Goal: Transaction & Acquisition: Obtain resource

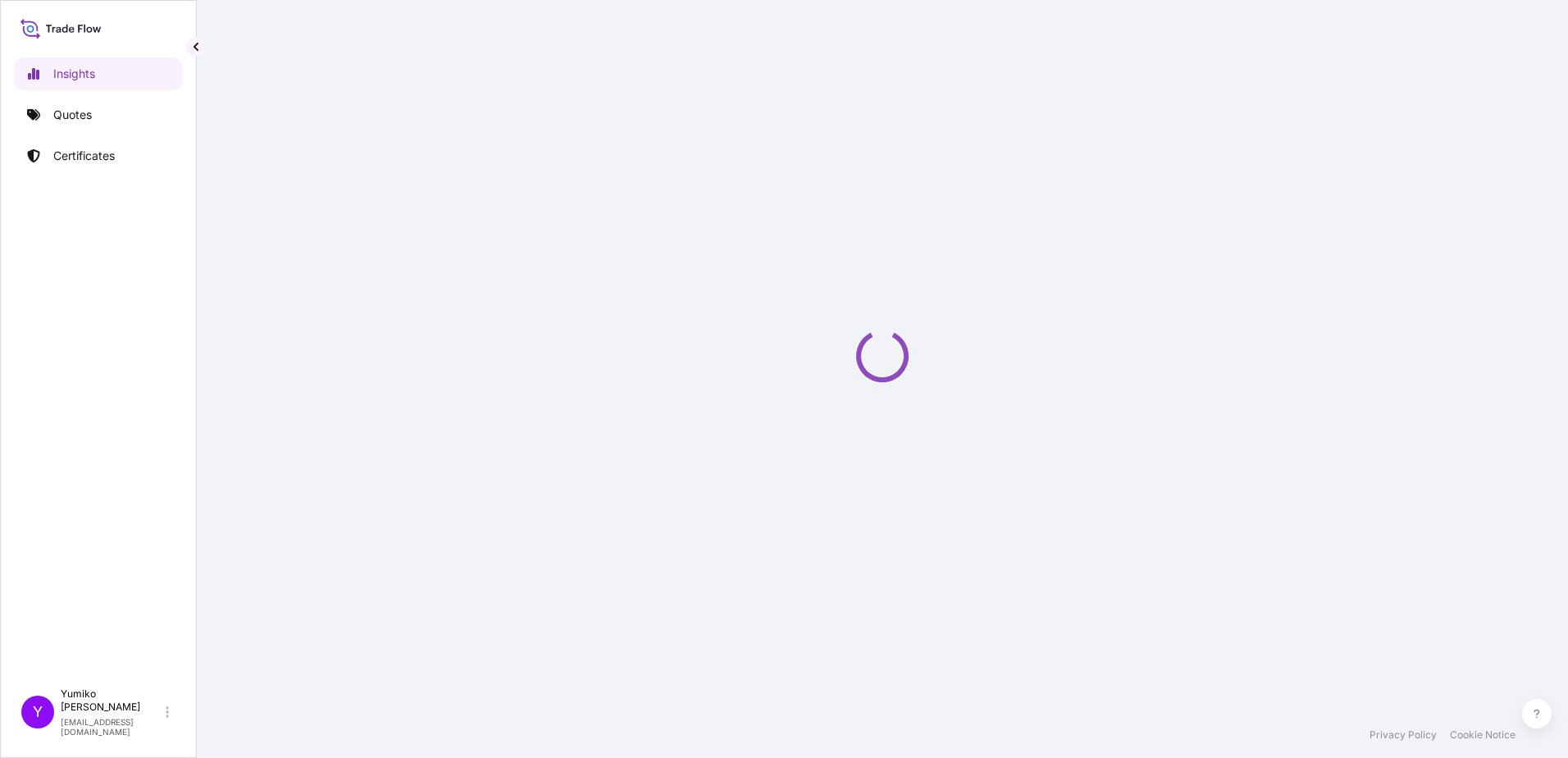
select select "2025"
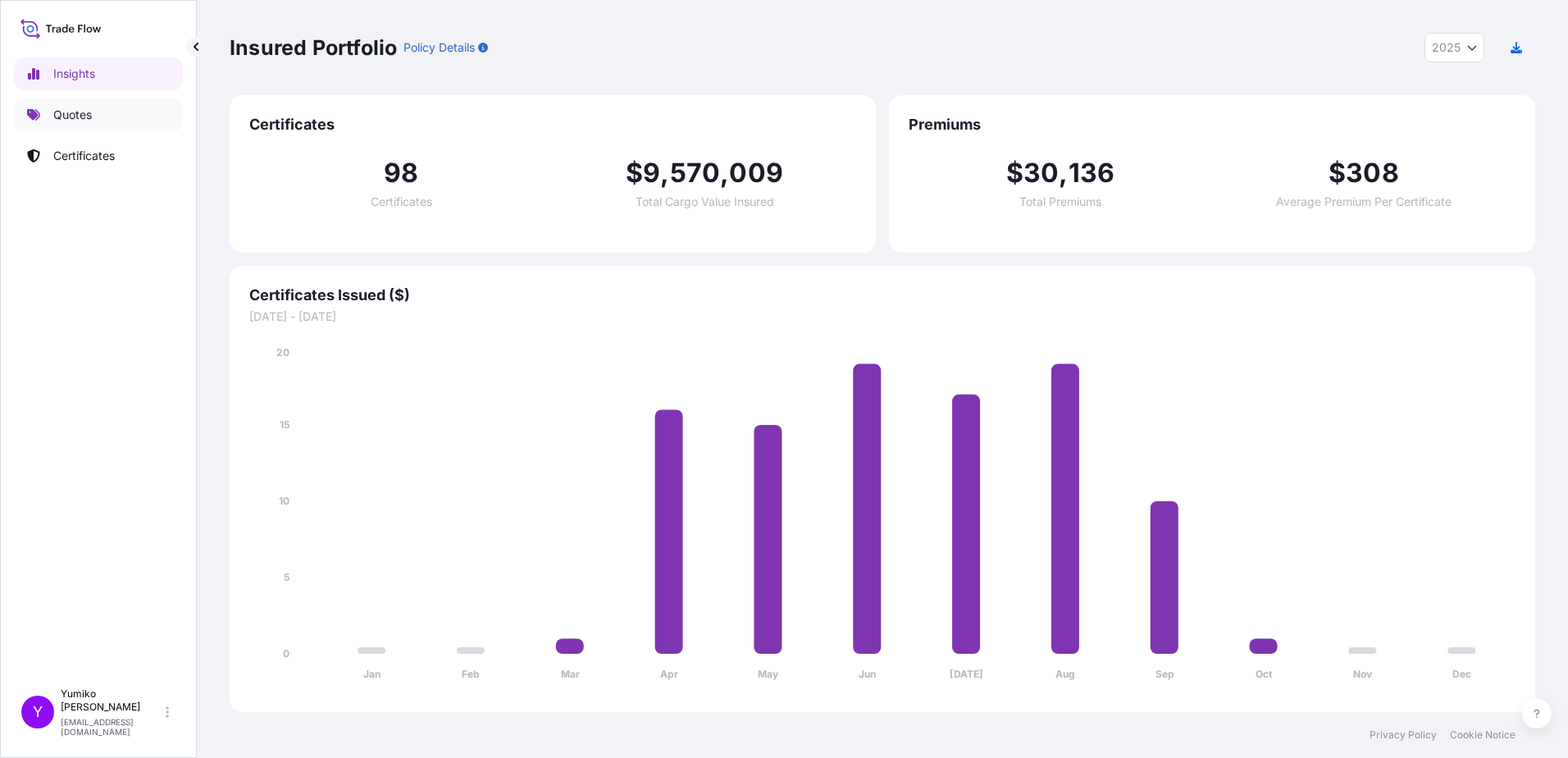
click at [67, 111] on p "Quotes" at bounding box center [73, 114] width 39 height 16
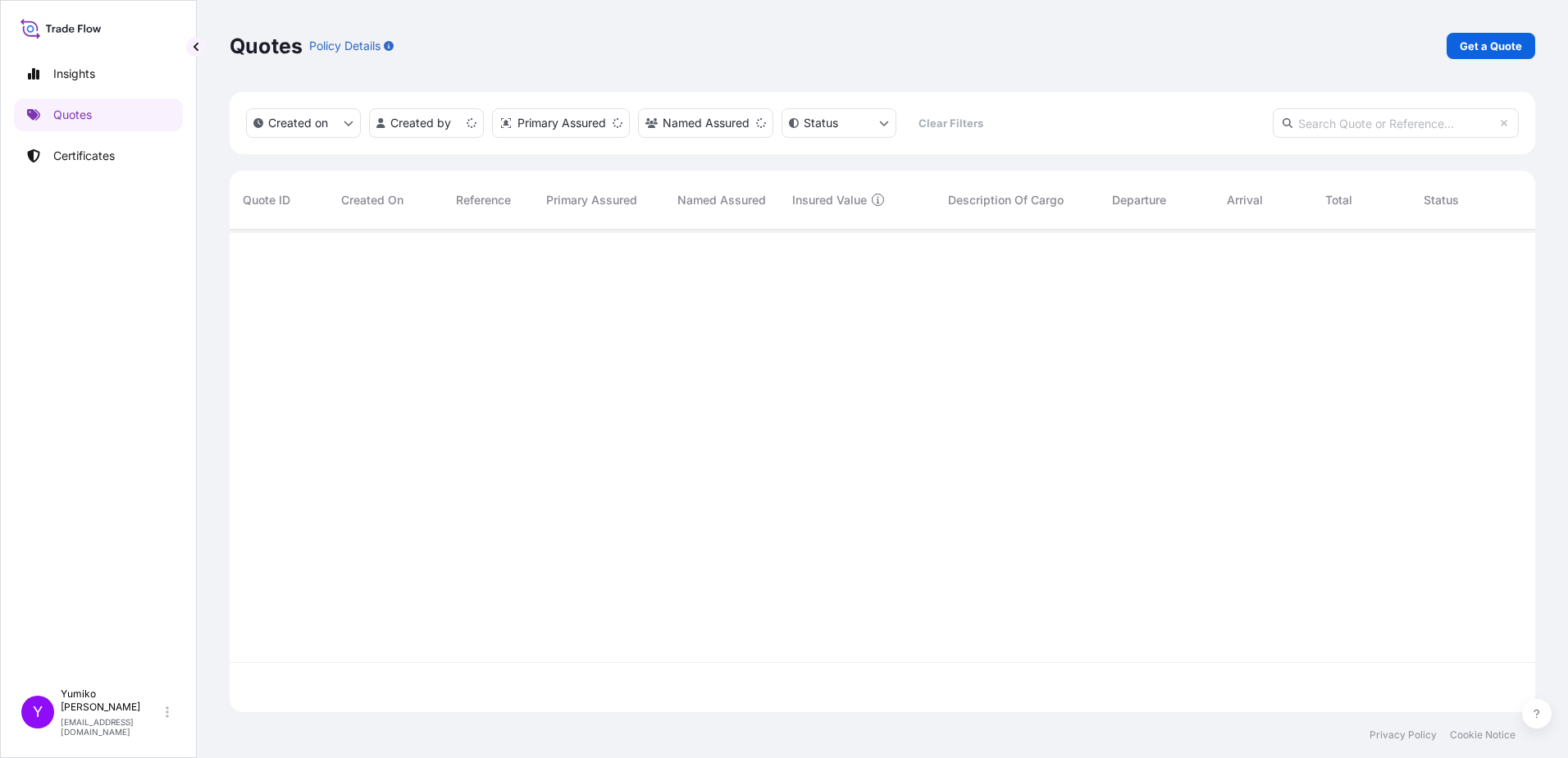
scroll to position [479, 1294]
click at [1493, 50] on p "Get a Quote" at bounding box center [1491, 46] width 63 height 16
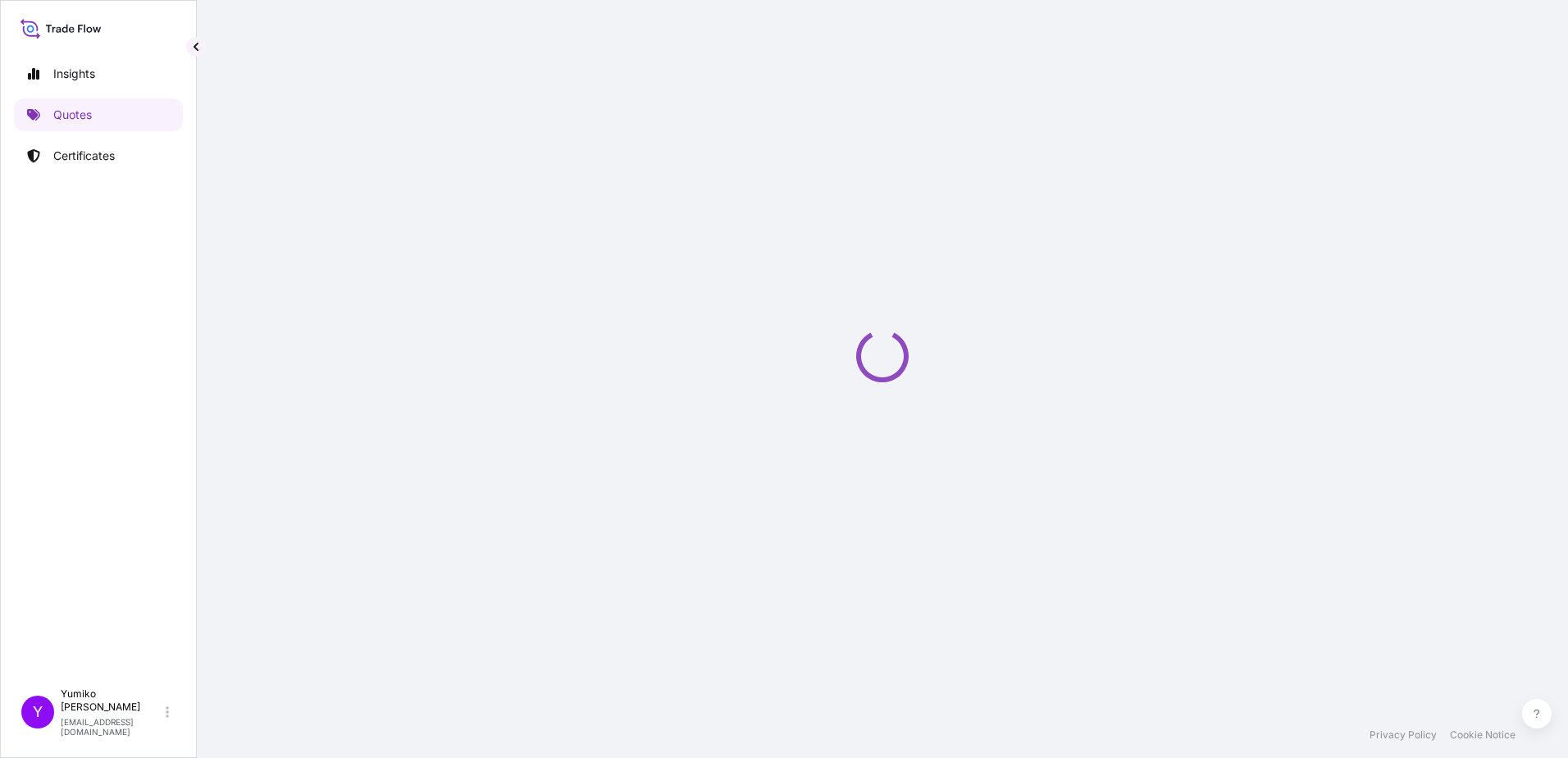
select select "Ocean Vessel"
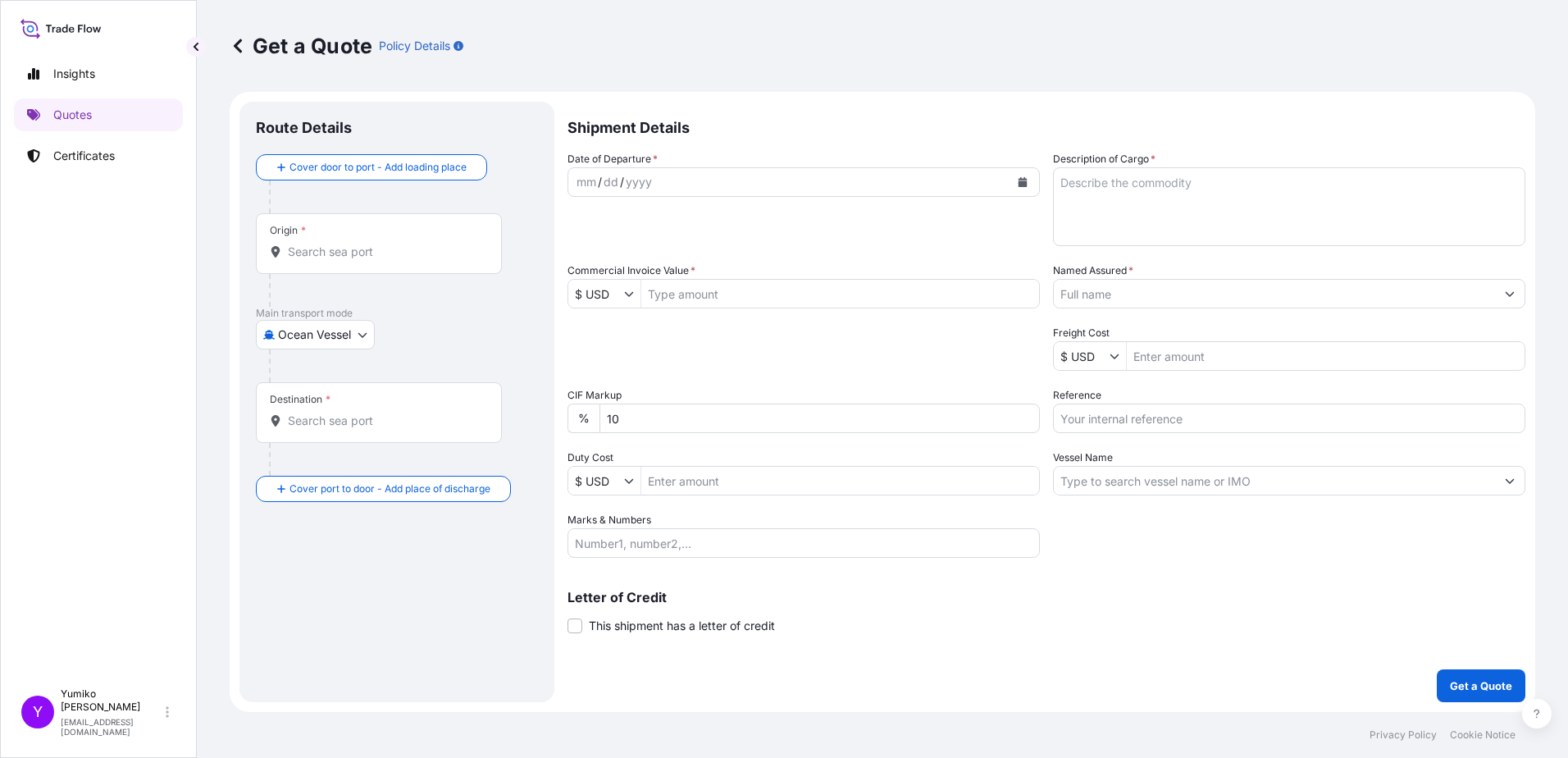
click at [298, 230] on div "Origin *" at bounding box center [288, 230] width 36 height 13
click at [298, 244] on input "Origin *" at bounding box center [385, 252] width 193 height 16
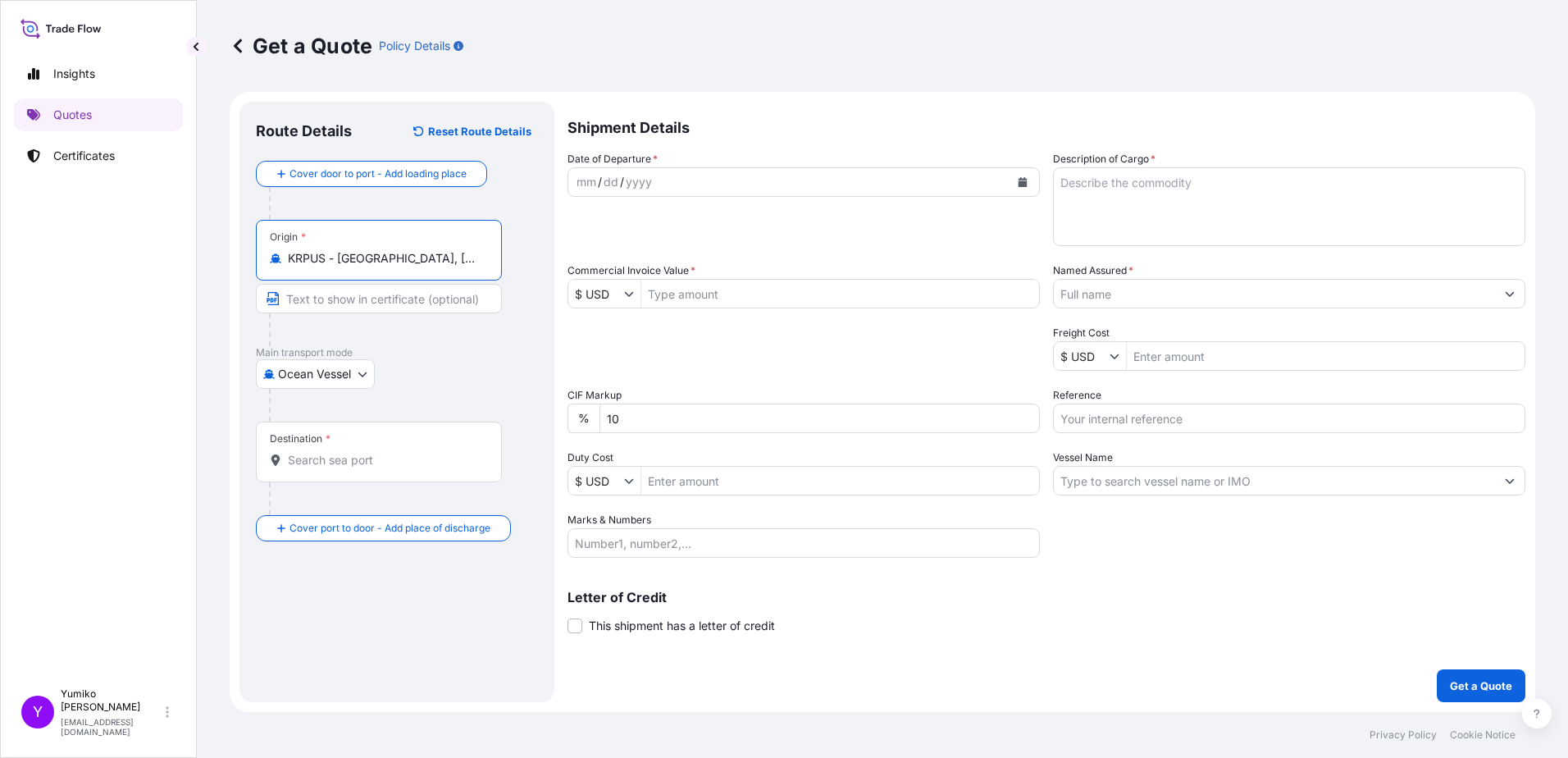
type input "KRPUS - [GEOGRAPHIC_DATA], [GEOGRAPHIC_DATA], [GEOGRAPHIC_DATA]"
click at [280, 441] on div "Destination *" at bounding box center [301, 438] width 61 height 13
click at [288, 451] on input "Destination *" at bounding box center [385, 459] width 193 height 16
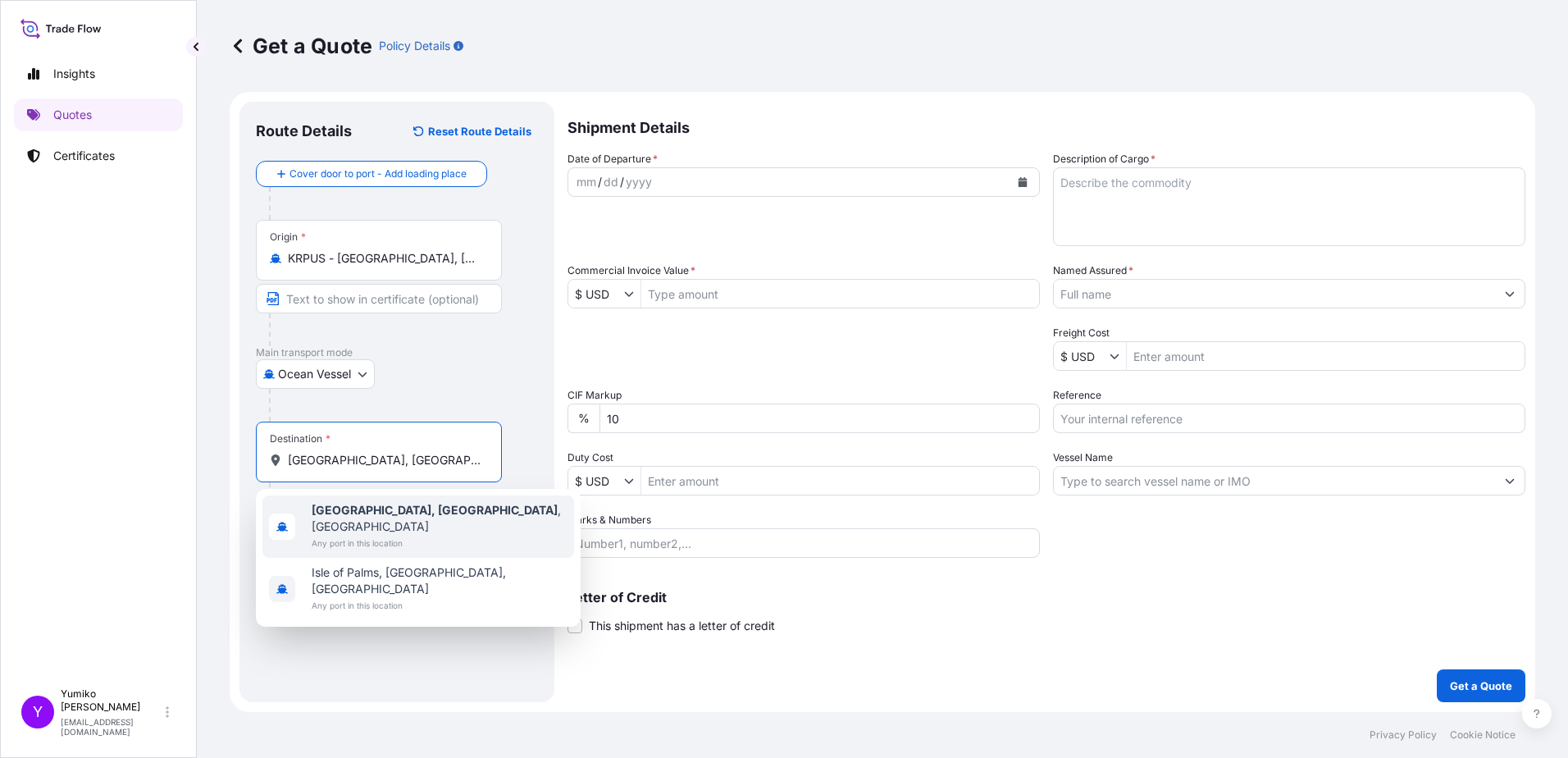
click at [341, 536] on div "[GEOGRAPHIC_DATA], [GEOGRAPHIC_DATA] , [GEOGRAPHIC_DATA] Any port in this locat…" at bounding box center [418, 527] width 312 height 63
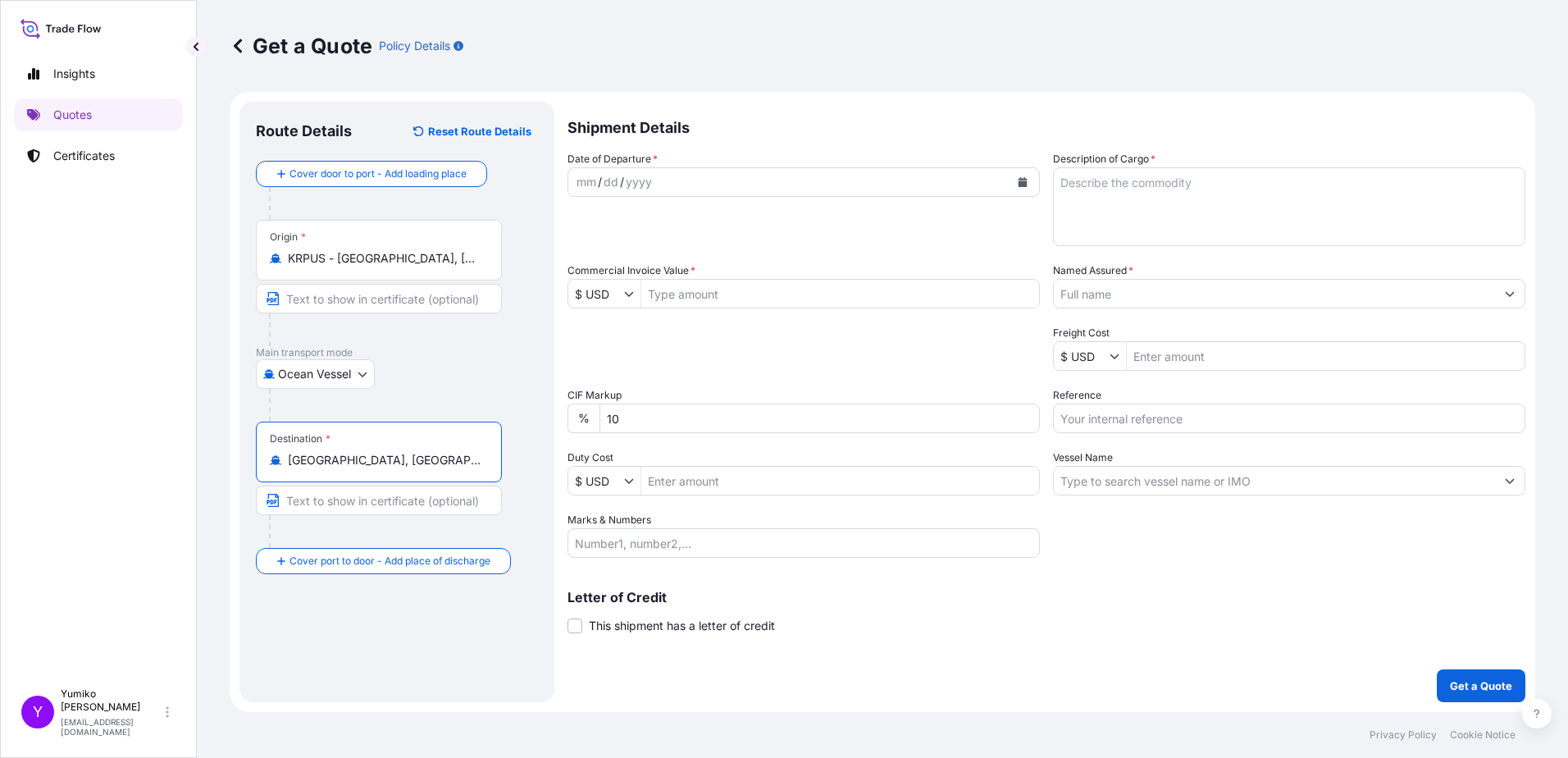
type input "[GEOGRAPHIC_DATA], [GEOGRAPHIC_DATA], [GEOGRAPHIC_DATA]"
click at [684, 171] on div "mm / dd / yyyy" at bounding box center [789, 181] width 441 height 30
click at [680, 177] on div "mm / dd / yyyy" at bounding box center [789, 181] width 441 height 30
click at [704, 290] on input "Commercial Invoice Value *" at bounding box center [840, 293] width 398 height 30
click at [1092, 473] on input "Vessel Name" at bounding box center [1274, 480] width 441 height 30
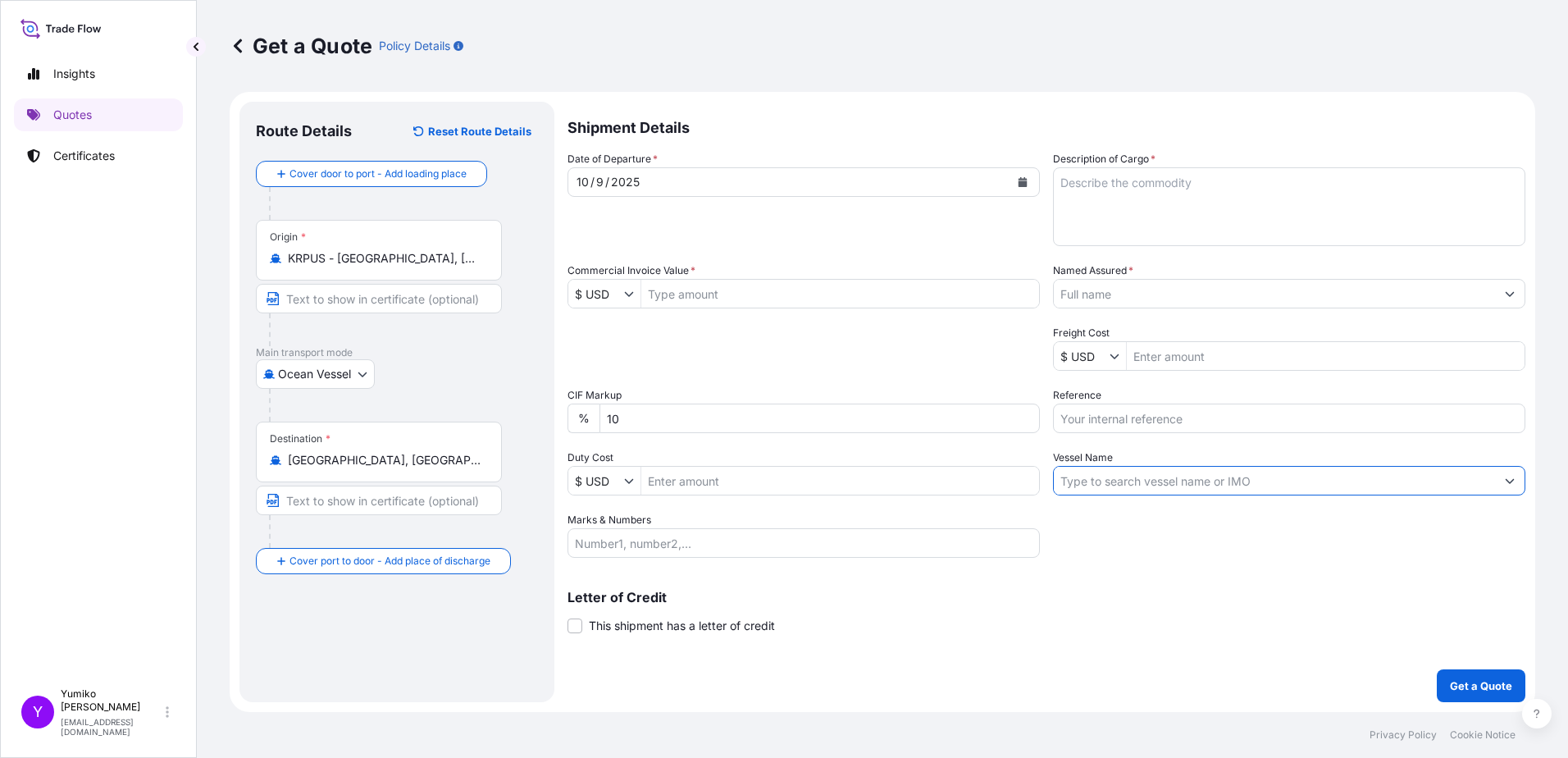
paste input "􀁁􀁐􀁌􀀠􀁓􀁁􀁌􀁁􀁌􀁁􀁈􀀠􀀯􀀠􀀰􀁘􀁒􀀹􀀹􀁅􀀱􀁍􀁁"
type input "􀁁􀁐􀁌􀀠􀁓􀁁􀁌􀁁􀁌􀁁􀁈􀀠􀀯􀀠􀀰􀁘􀁒􀀹􀀹􀁅􀀱􀁍􀁁"
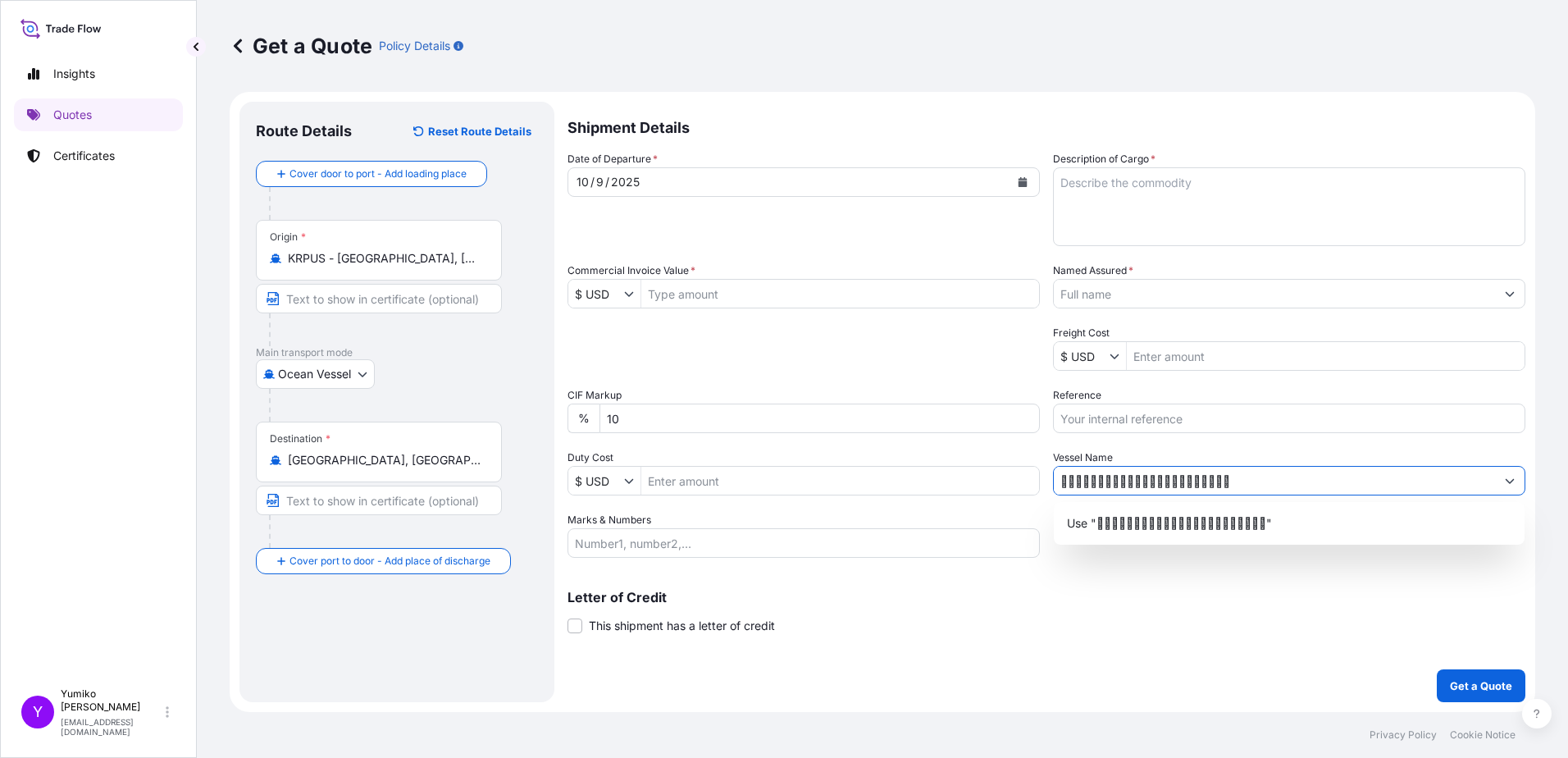
drag, startPoint x: 1283, startPoint y: 480, endPoint x: 963, endPoint y: 473, distance: 320.1
click at [963, 473] on div "Date of Departure * [DATE] Cargo Category * Food Additives Description of Cargo…" at bounding box center [1046, 354] width 958 height 407
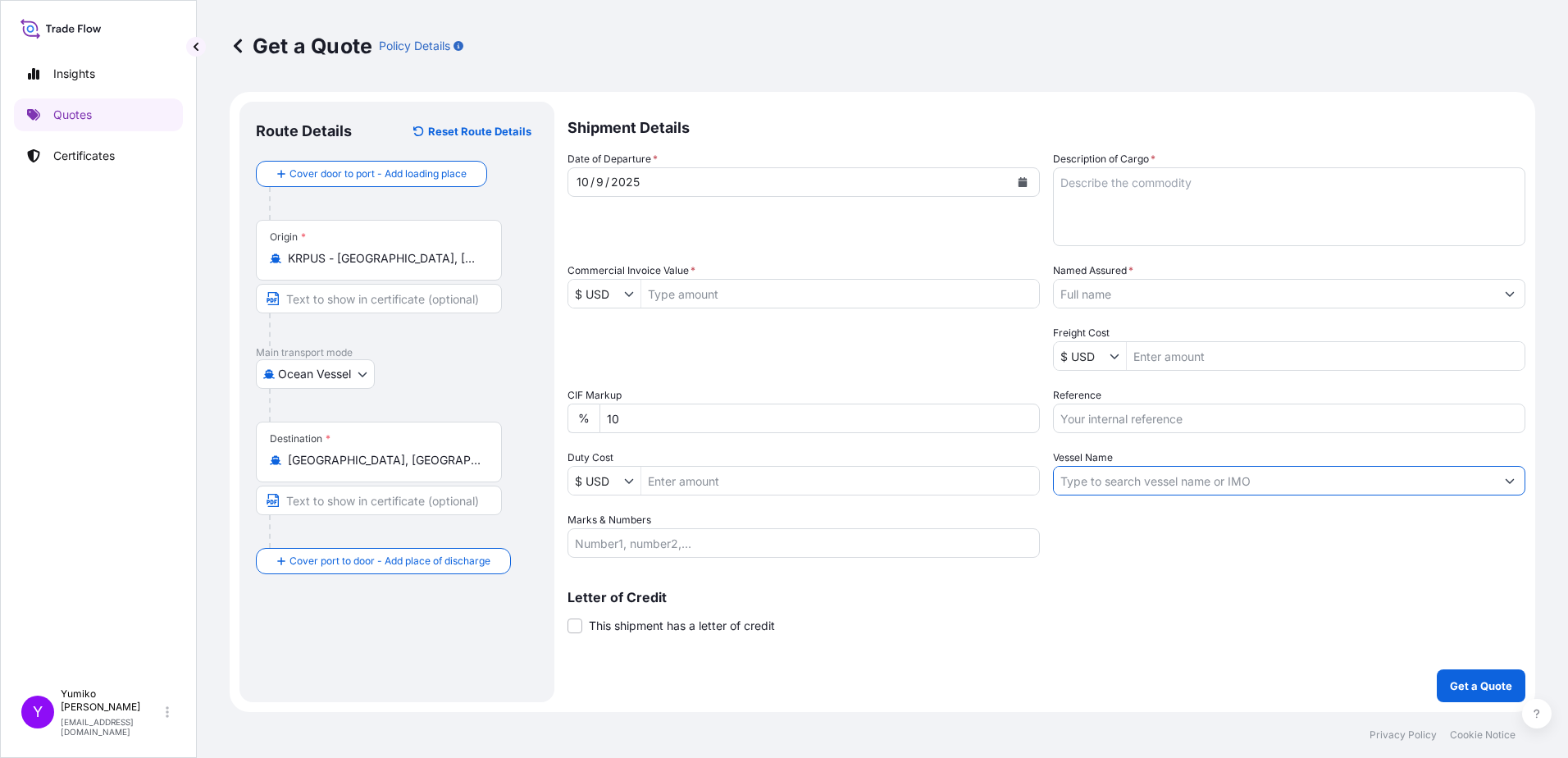
paste input "APL SALALAH 0XR99E1MA"
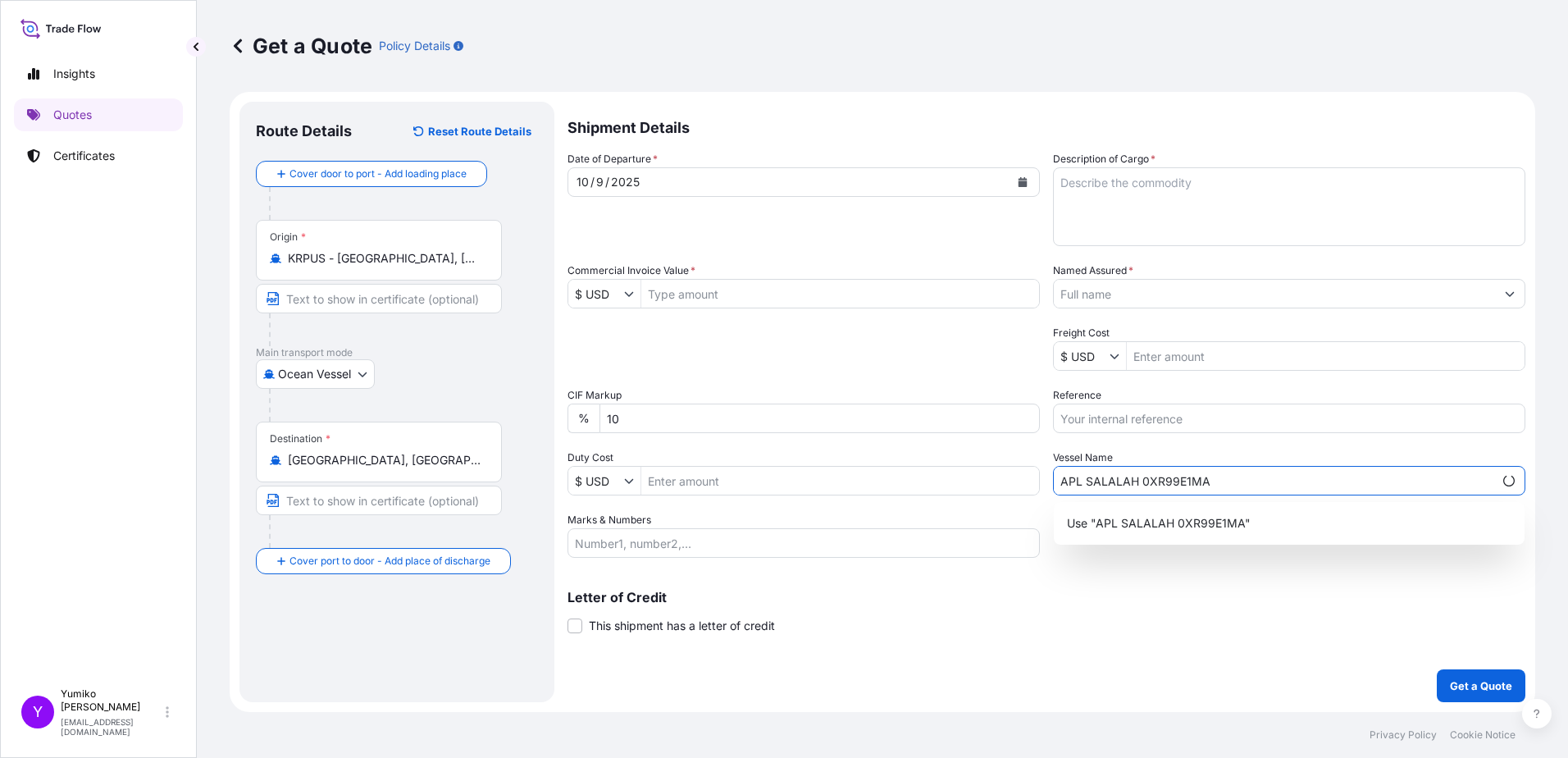
type input "APL SALALAH 0XR99E1MA"
click at [1162, 606] on div "Letter of Credit This shipment has a letter of credit Letter of credit * Letter…" at bounding box center [1046, 611] width 958 height 43
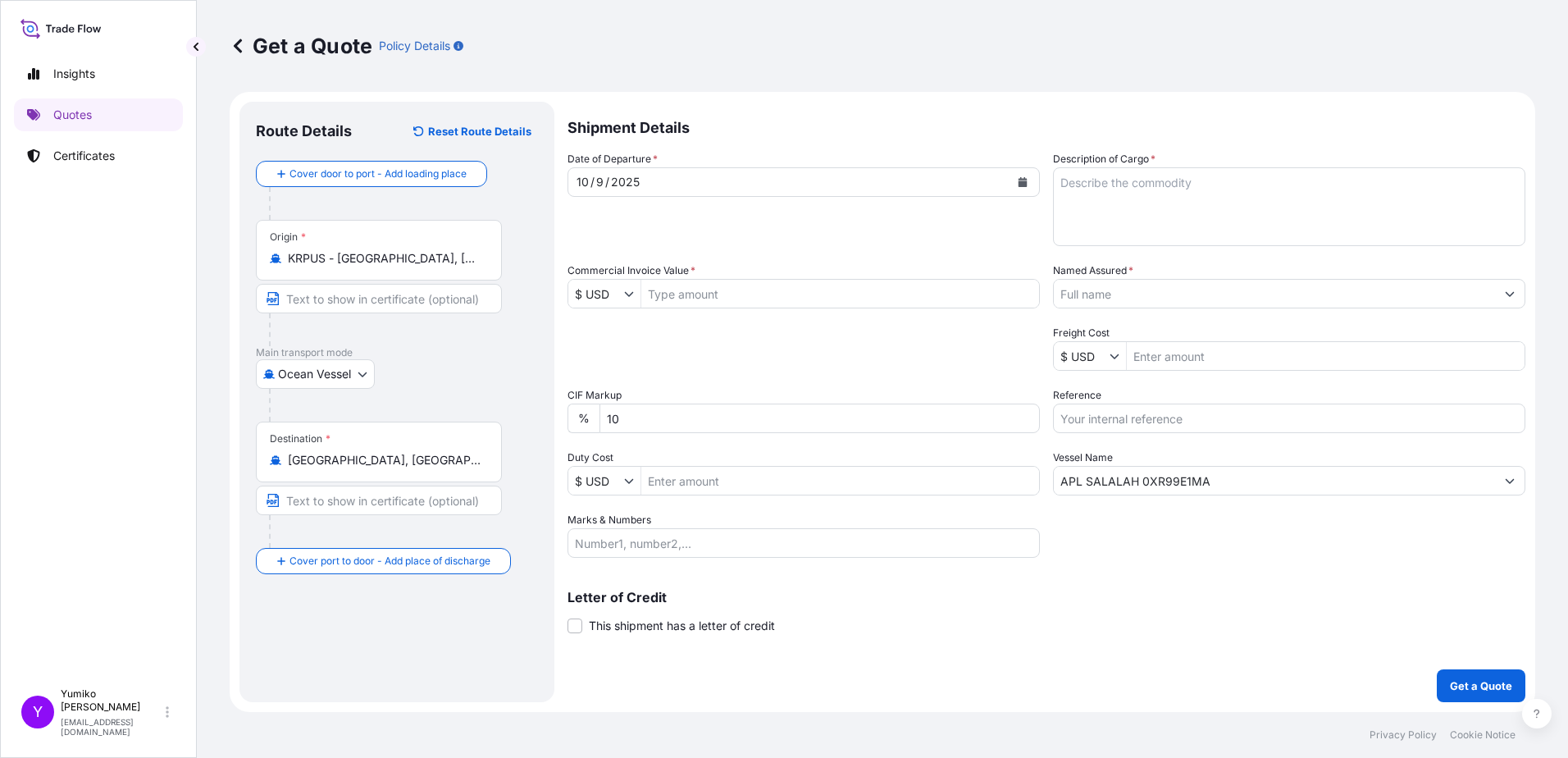
click at [1151, 621] on div "Letter of Credit This shipment has a letter of credit Letter of credit * Letter…" at bounding box center [1046, 611] width 958 height 43
click at [1146, 618] on div "Letter of Credit This shipment has a letter of credit Letter of credit * Letter…" at bounding box center [1046, 611] width 958 height 43
click at [665, 294] on input "Commercial Invoice Value *" at bounding box center [840, 293] width 398 height 30
click at [679, 296] on input "Commercial Invoice Value *" at bounding box center [840, 293] width 398 height 30
type input "1"
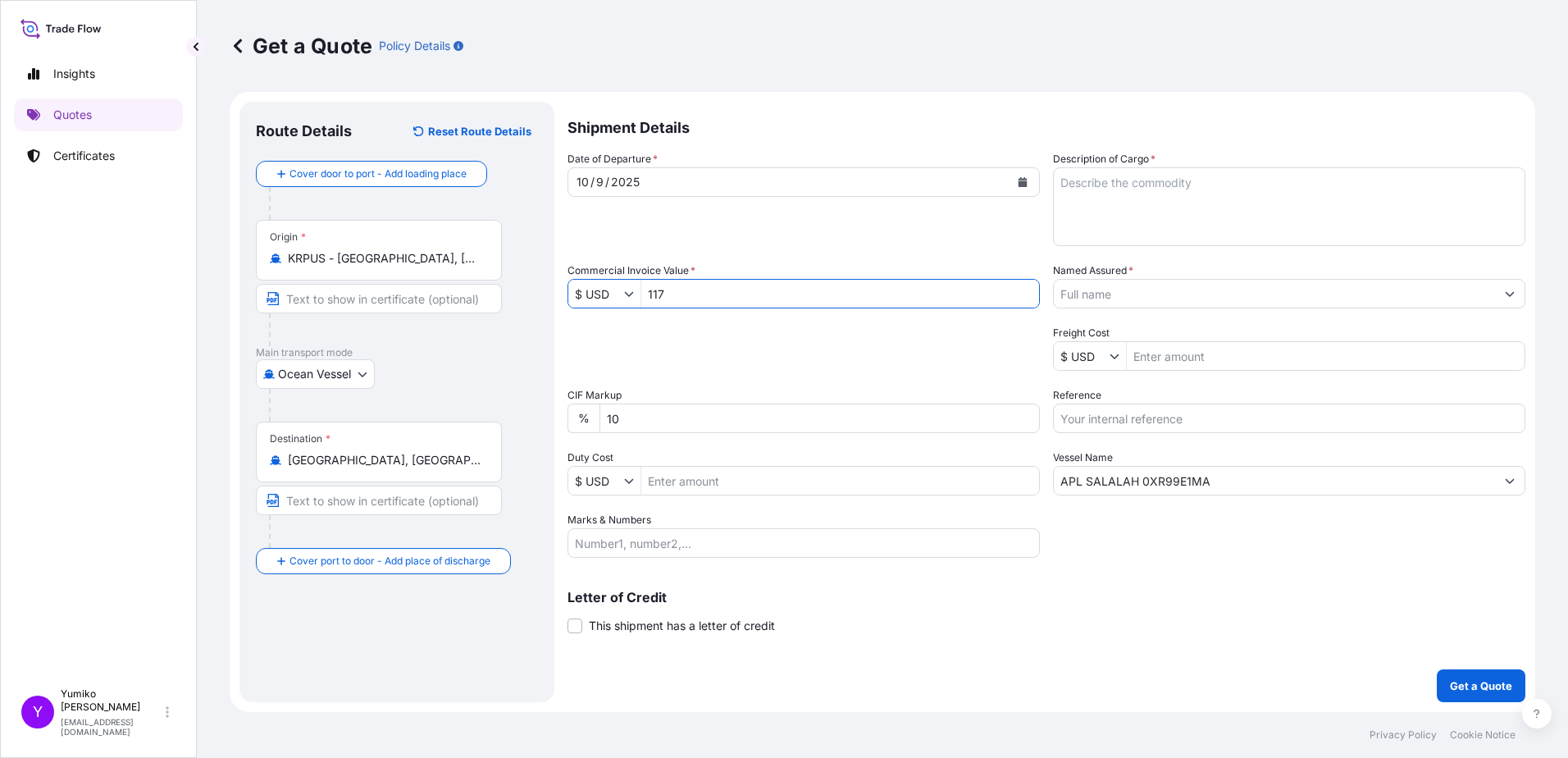
drag, startPoint x: 701, startPoint y: 285, endPoint x: 596, endPoint y: 294, distance: 105.4
click at [596, 294] on div "$ USD 117" at bounding box center [804, 293] width 473 height 30
paste input "6,674.2"
type input "116,674.27"
click at [872, 650] on div "Shipment Details Date of Departure * 10 / 9 / 2025 Cargo Category * Food Additi…" at bounding box center [1046, 401] width 958 height 600
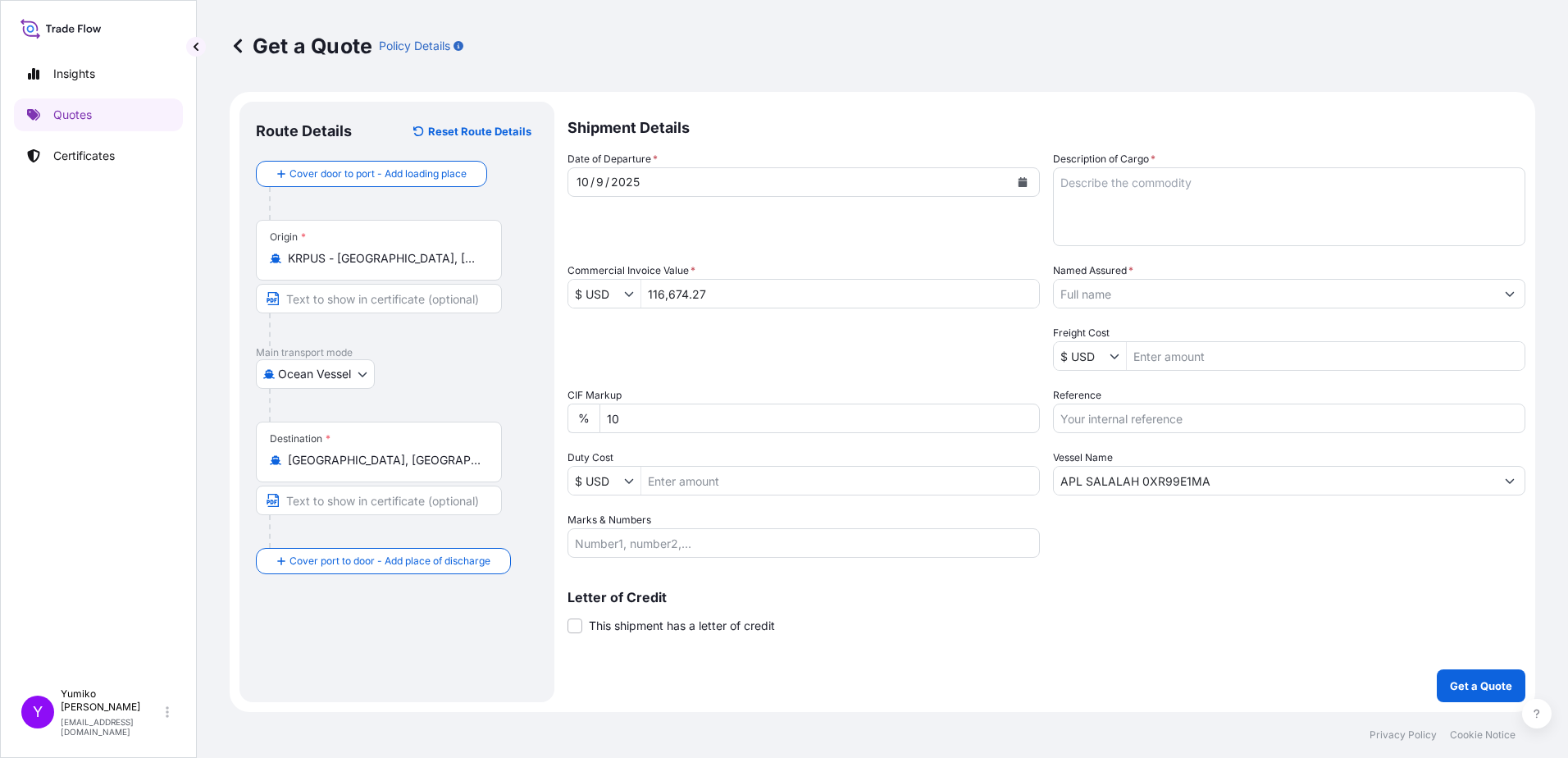
click at [1186, 589] on div "Letter of Credit This shipment has a letter of credit Letter of credit * Letter…" at bounding box center [1046, 602] width 958 height 64
drag, startPoint x: 1151, startPoint y: 418, endPoint x: 1170, endPoint y: 415, distance: 19.2
click at [1160, 417] on input "Reference" at bounding box center [1289, 418] width 473 height 30
type input "4800000249"
click at [1218, 575] on div "Letter of Credit This shipment has a letter of credit Letter of credit * Letter…" at bounding box center [1046, 602] width 958 height 64
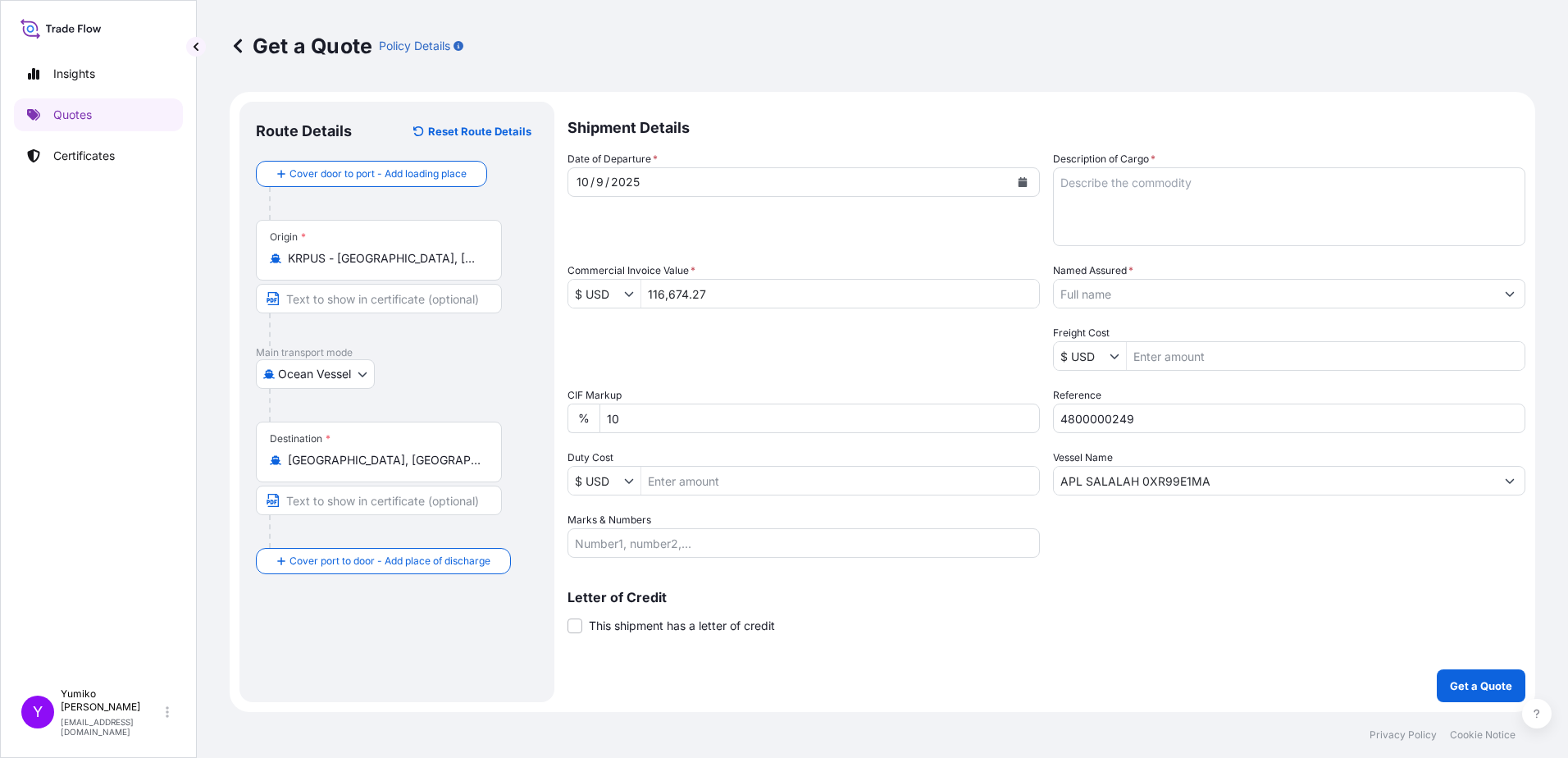
drag, startPoint x: 1124, startPoint y: 201, endPoint x: 1291, endPoint y: 185, distance: 167.8
click at [1124, 201] on textarea "Description of Cargo *" at bounding box center [1289, 206] width 473 height 79
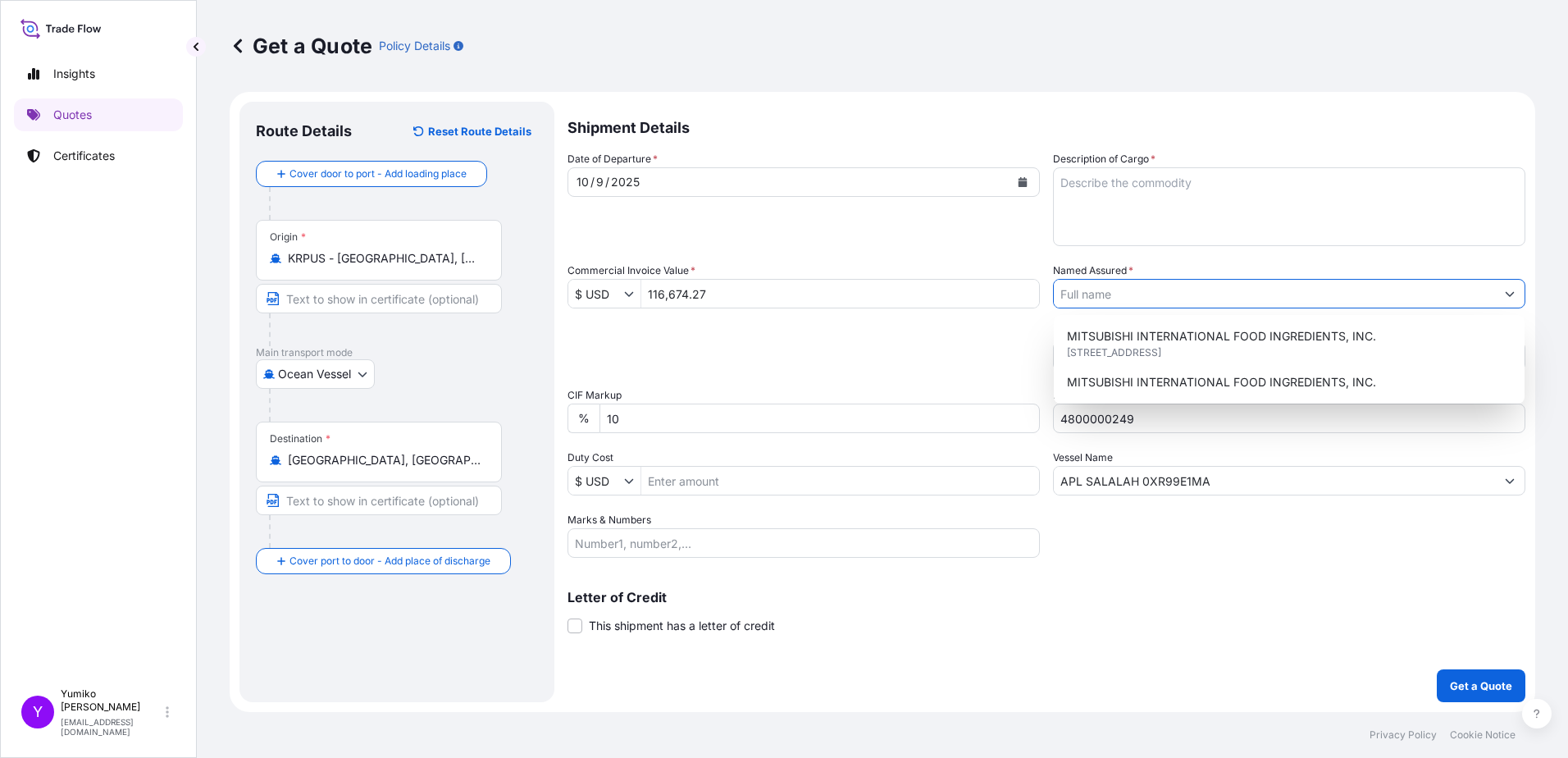
click at [1133, 303] on input "Named Assured *" at bounding box center [1274, 293] width 441 height 30
click at [1093, 194] on textarea "Description of Cargo *" at bounding box center [1289, 206] width 473 height 79
paste textarea "ACETONITRILE / ISO TANK / 3 TANKS / 52.630 MT /"
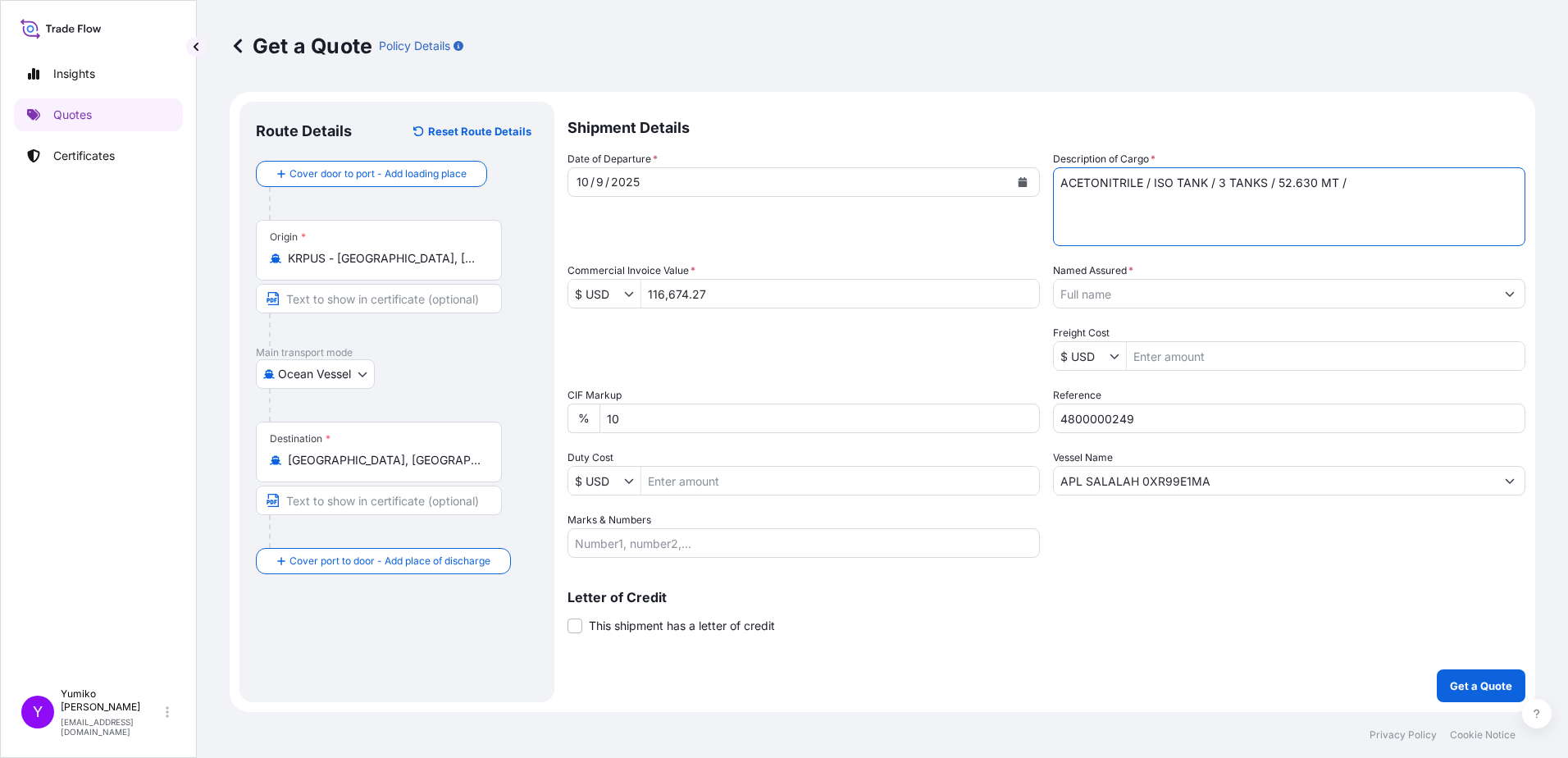
drag, startPoint x: 1315, startPoint y: 185, endPoint x: 1275, endPoint y: 193, distance: 40.8
click at [1275, 193] on textarea "ACETONITRILE / ISO TANK / 3 TANKS / 52.630 MT /" at bounding box center [1289, 206] width 473 height 79
type textarea "ACETONITRILE / ISO TANK / 3 TANKS / 70.180 MT /"
click at [1045, 641] on div "Shipment Details Date of Departure * 10 / 9 / 2025 Cargo Category * Food Additi…" at bounding box center [1046, 401] width 958 height 600
click at [959, 635] on div "Shipment Details Date of Departure * 10 / 9 / 2025 Cargo Category * Food Additi…" at bounding box center [1046, 401] width 958 height 600
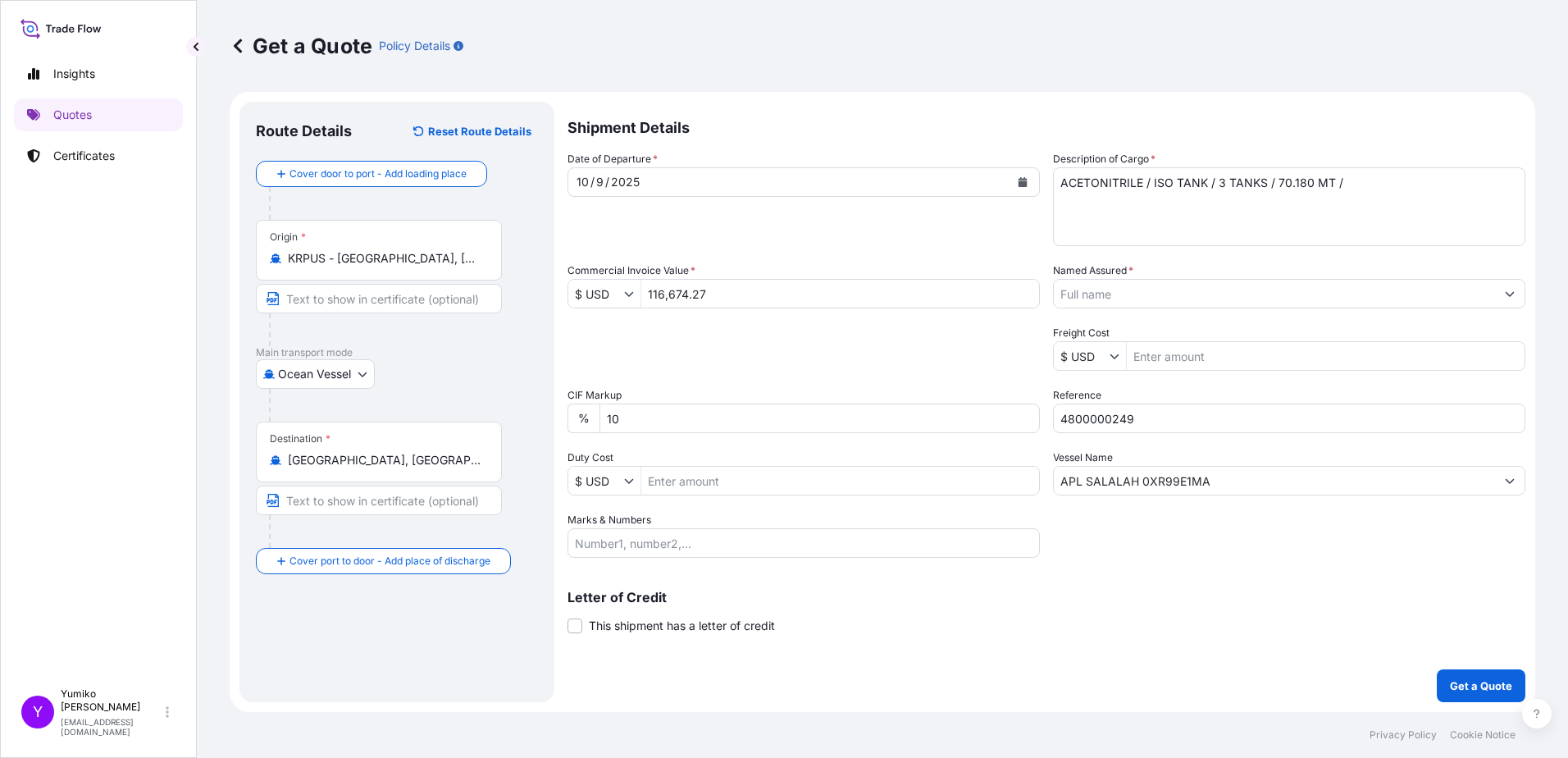
click at [1016, 604] on div "Letter of Credit This shipment has a letter of credit Letter of credit * Letter…" at bounding box center [1046, 611] width 958 height 43
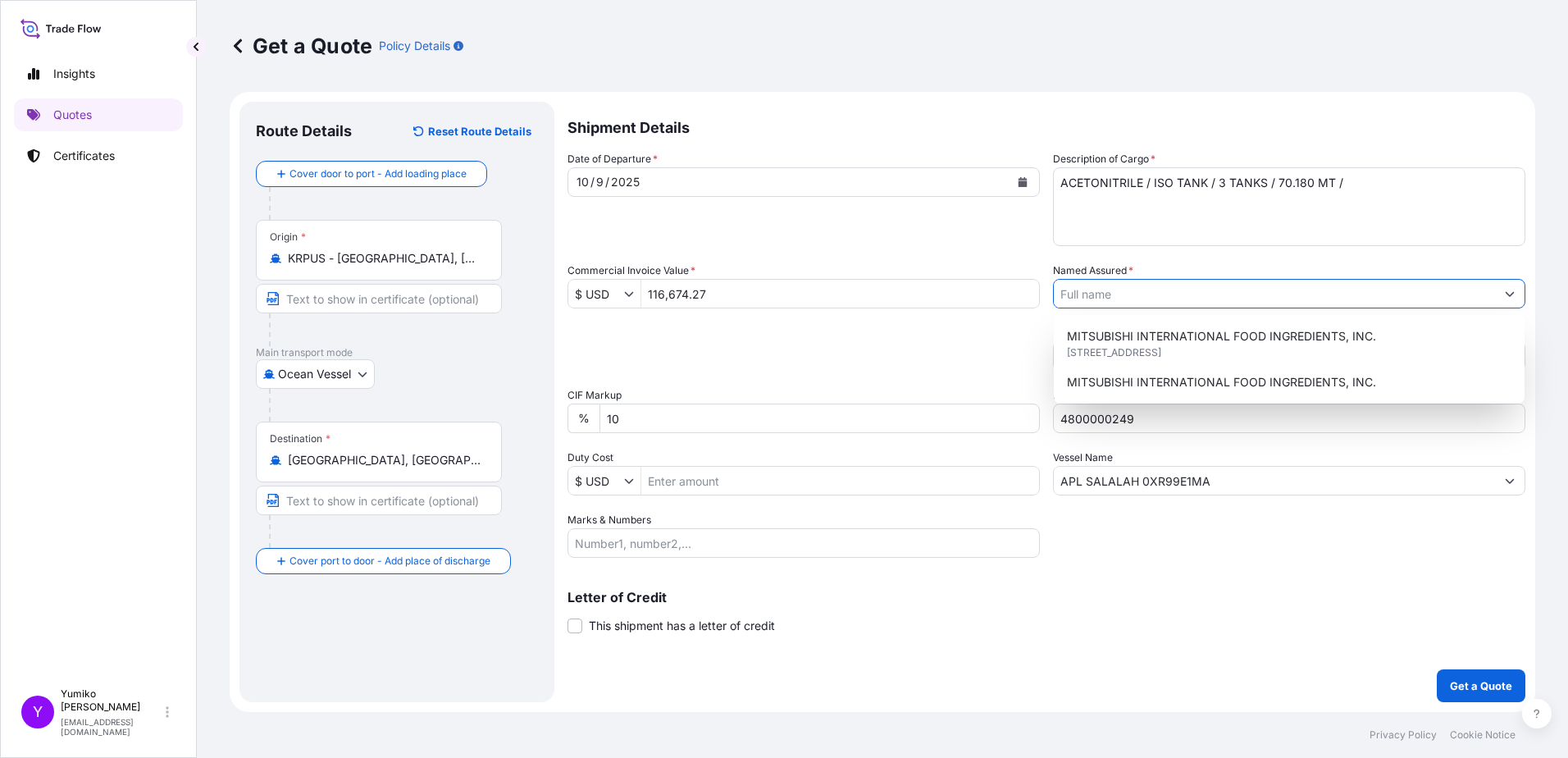
click at [1116, 292] on input "Named Assured *" at bounding box center [1274, 293] width 441 height 30
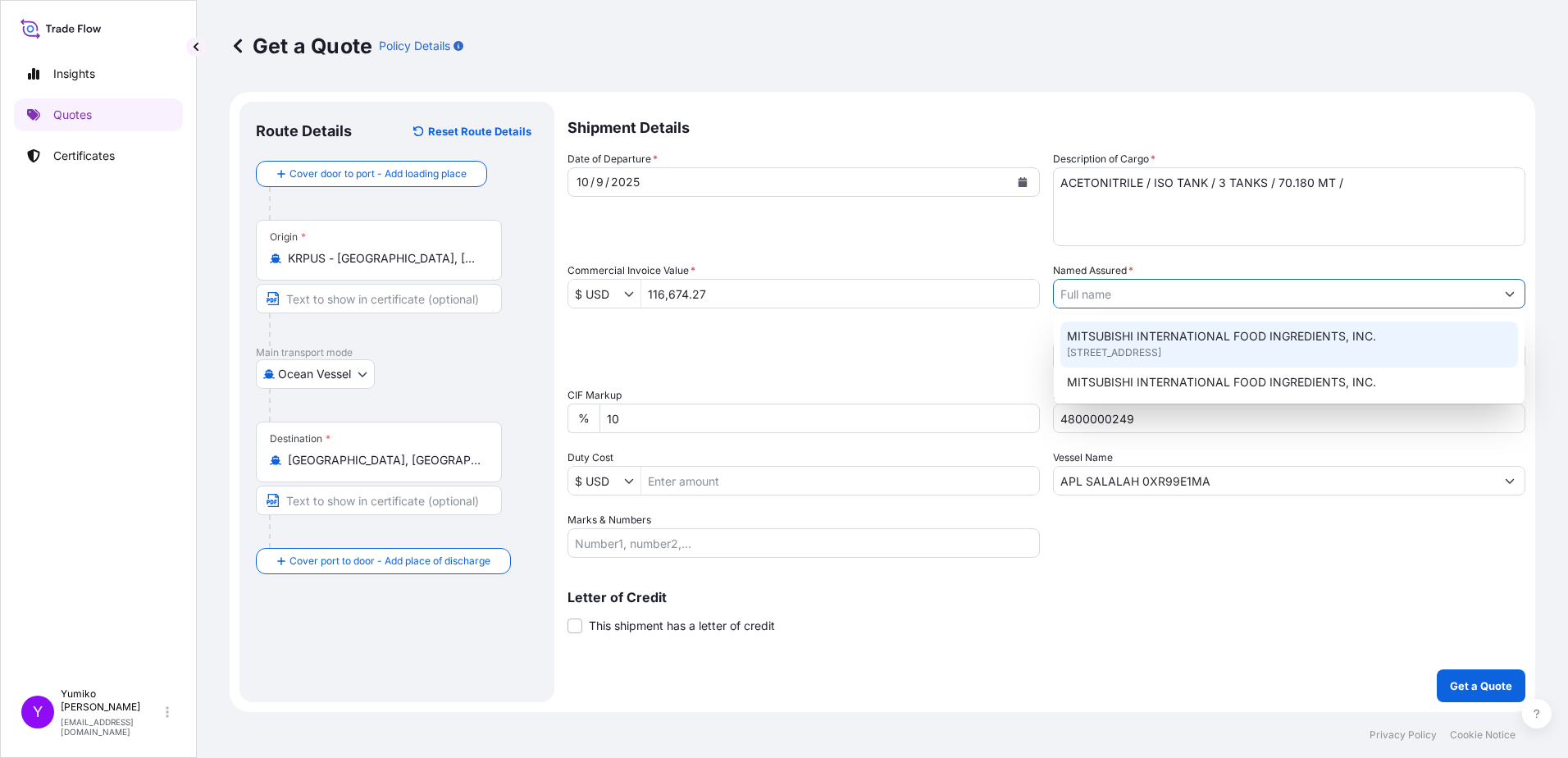
click at [1131, 345] on span "411 Hackensack Ave, 07601, Hackensack, United States" at bounding box center [1114, 352] width 94 height 16
type input "MITSUBISHI INTERNATIONAL FOOD INGREDIENTS, INC."
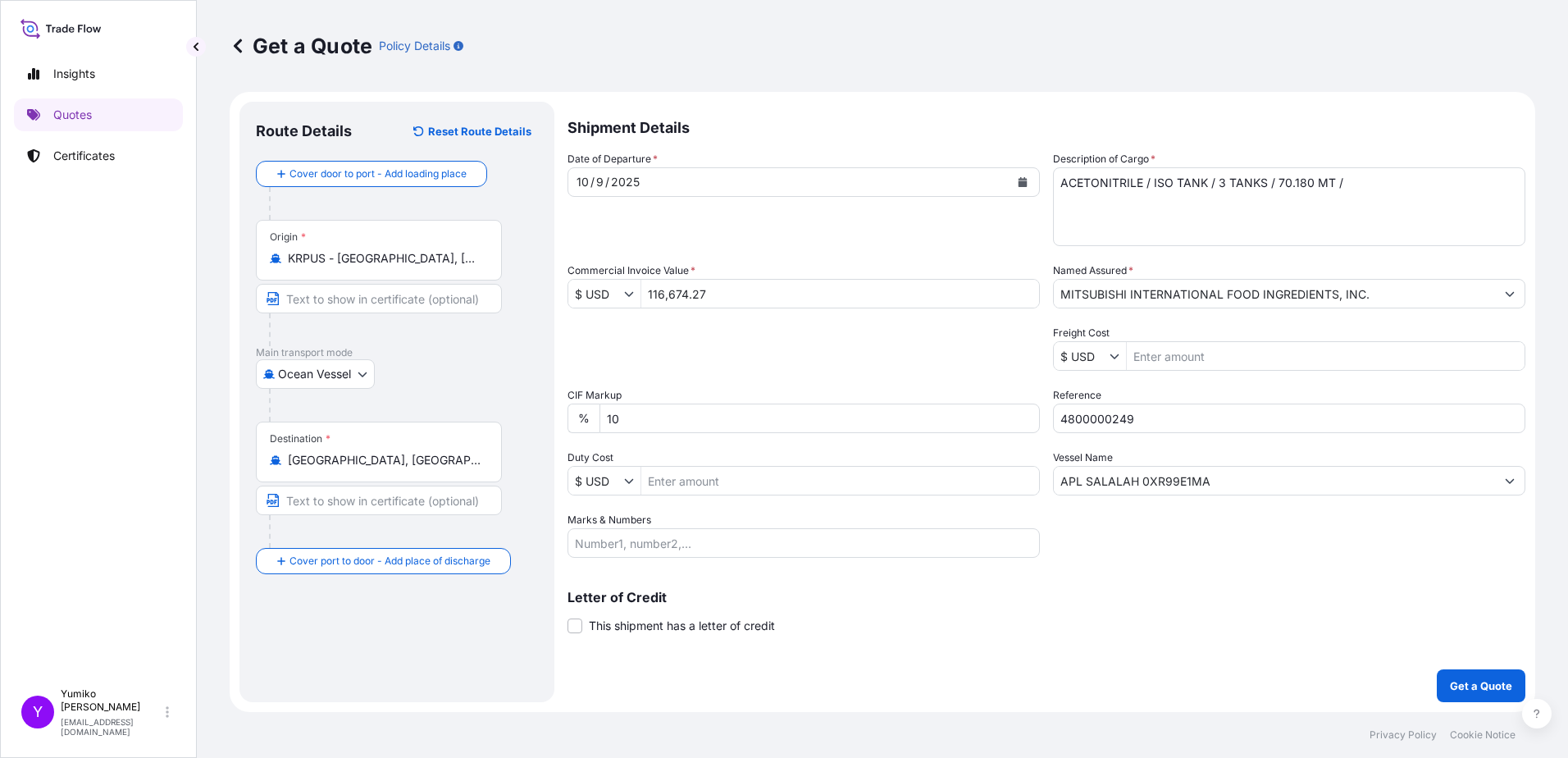
click at [1240, 661] on div "Shipment Details Date of Departure * 10 / 9 / 2025 Cargo Category * Food Additi…" at bounding box center [1046, 401] width 958 height 600
click at [1465, 684] on p "Get a Quote" at bounding box center [1482, 685] width 63 height 16
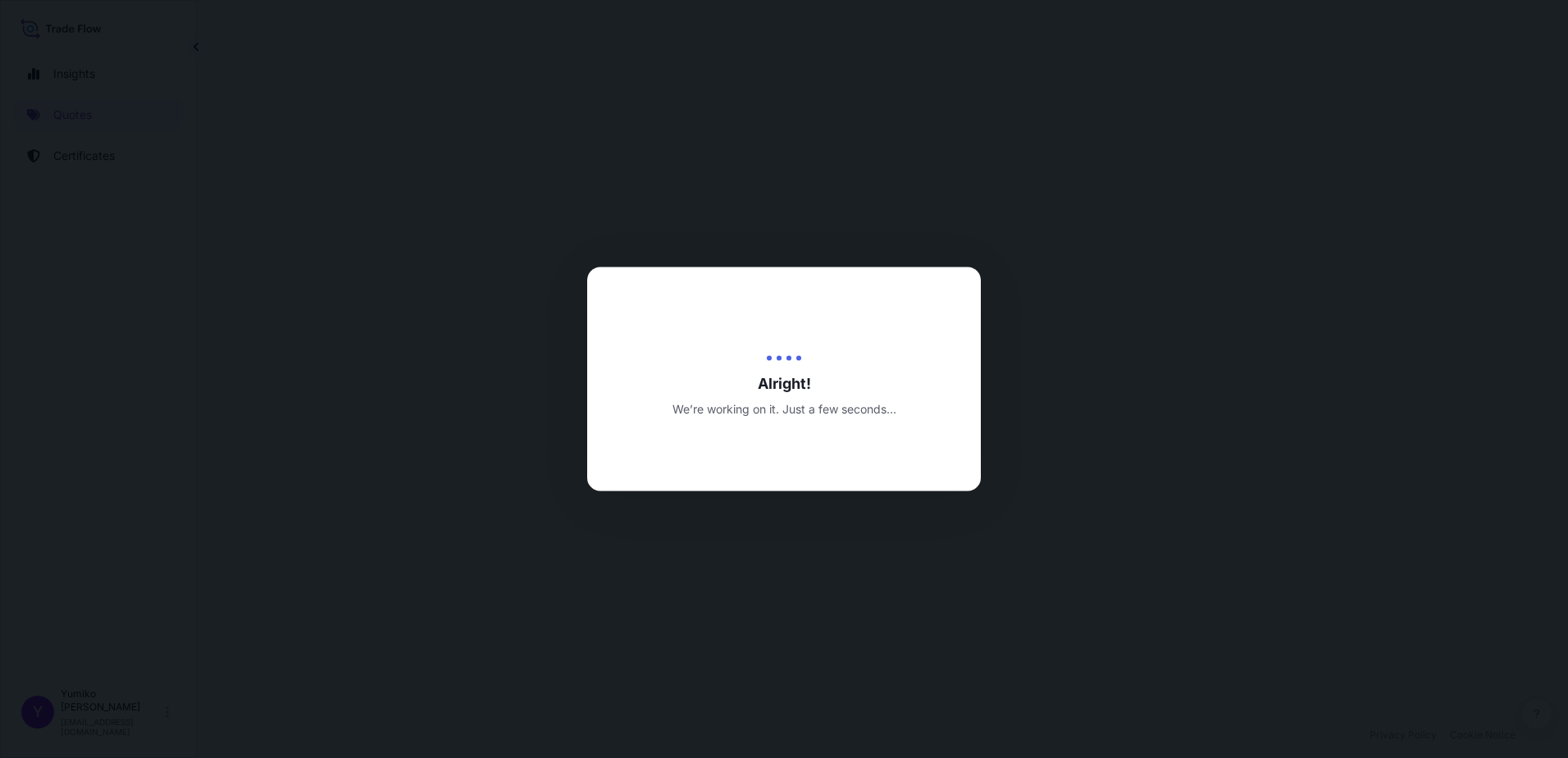
select select "Ocean Vessel"
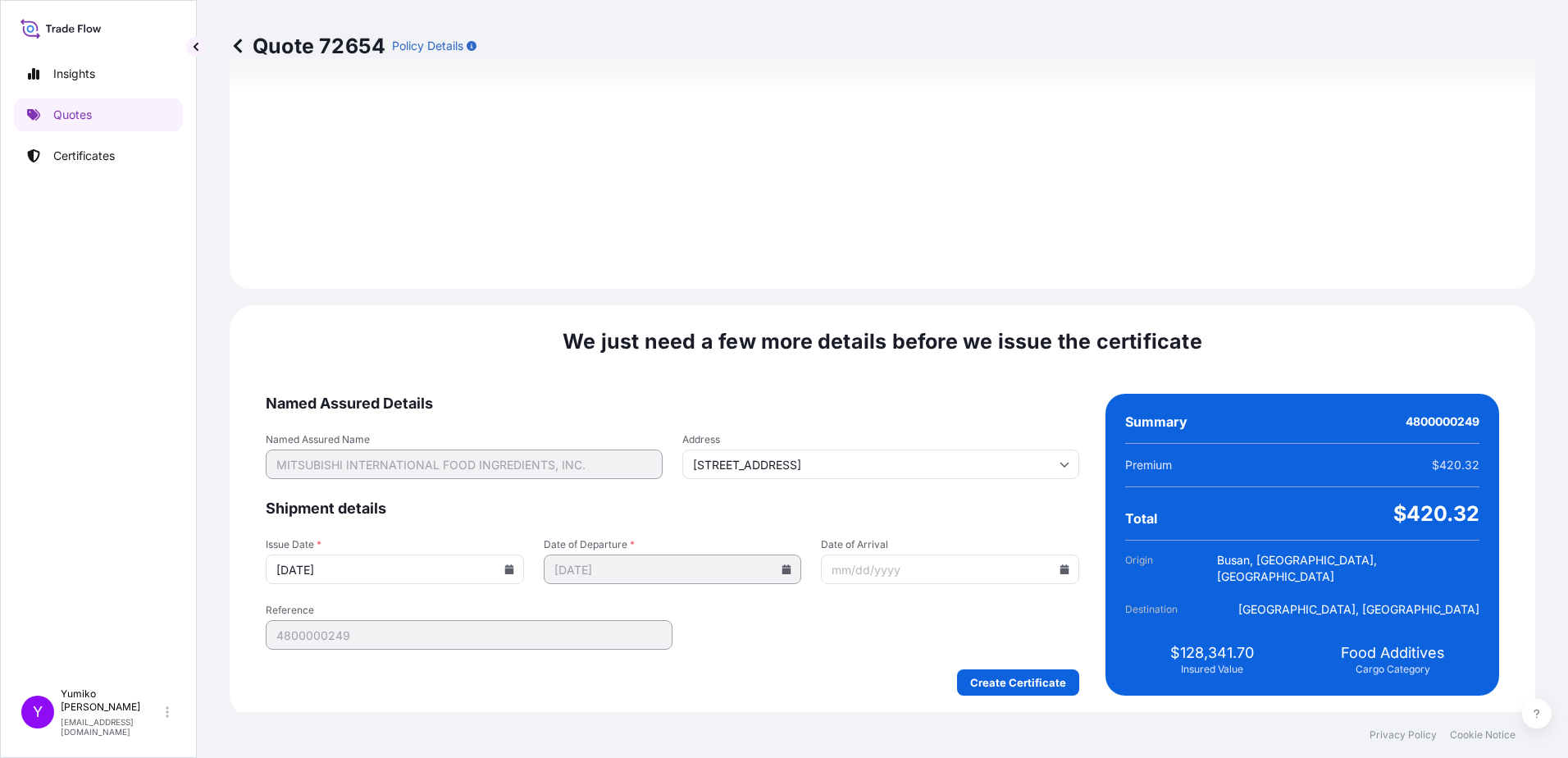
scroll to position [1835, 0]
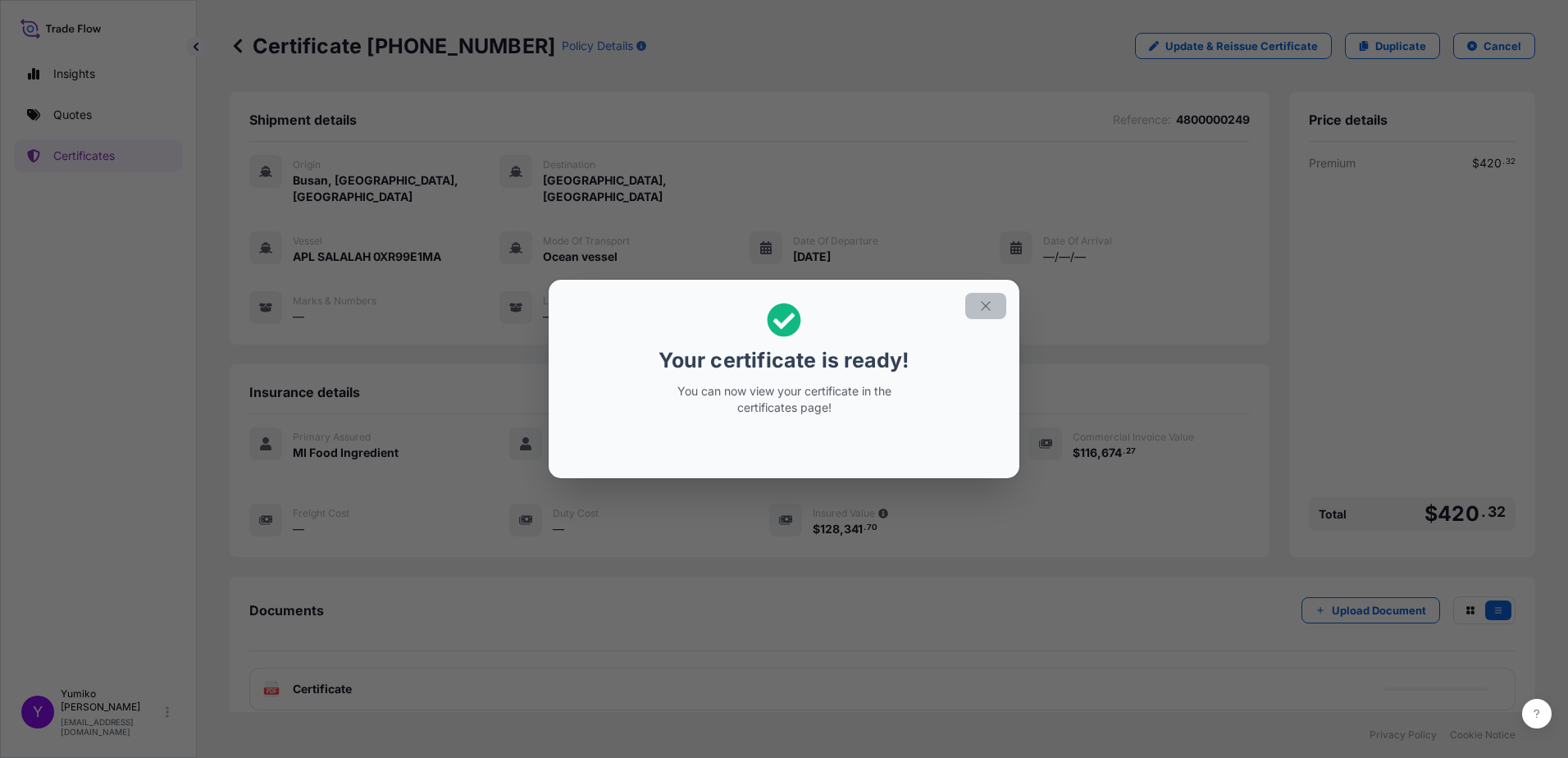
click at [989, 307] on icon "button" at bounding box center [985, 305] width 14 height 14
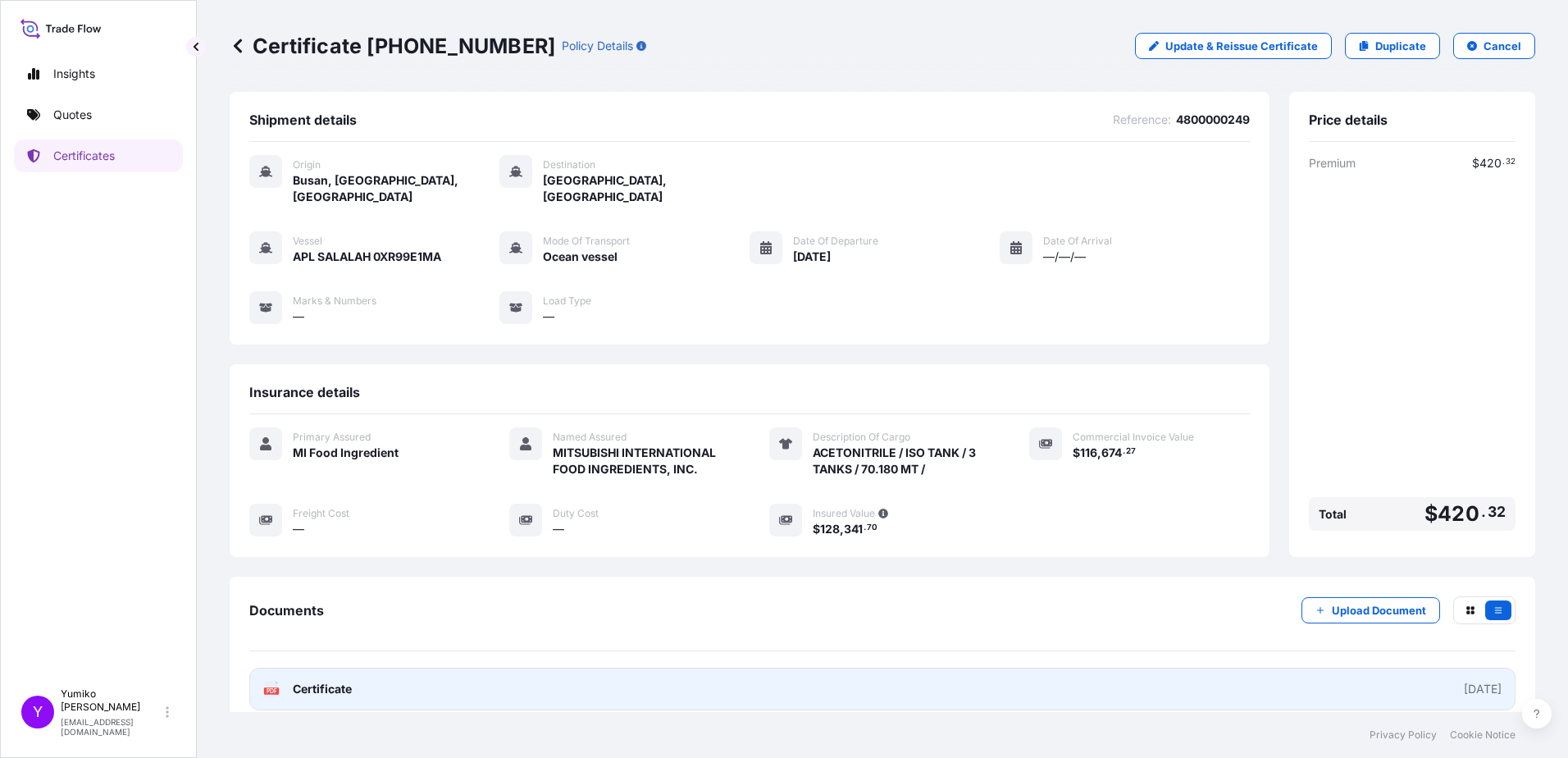
click at [332, 681] on span "Certificate" at bounding box center [323, 689] width 59 height 16
